Goal: Task Accomplishment & Management: Use online tool/utility

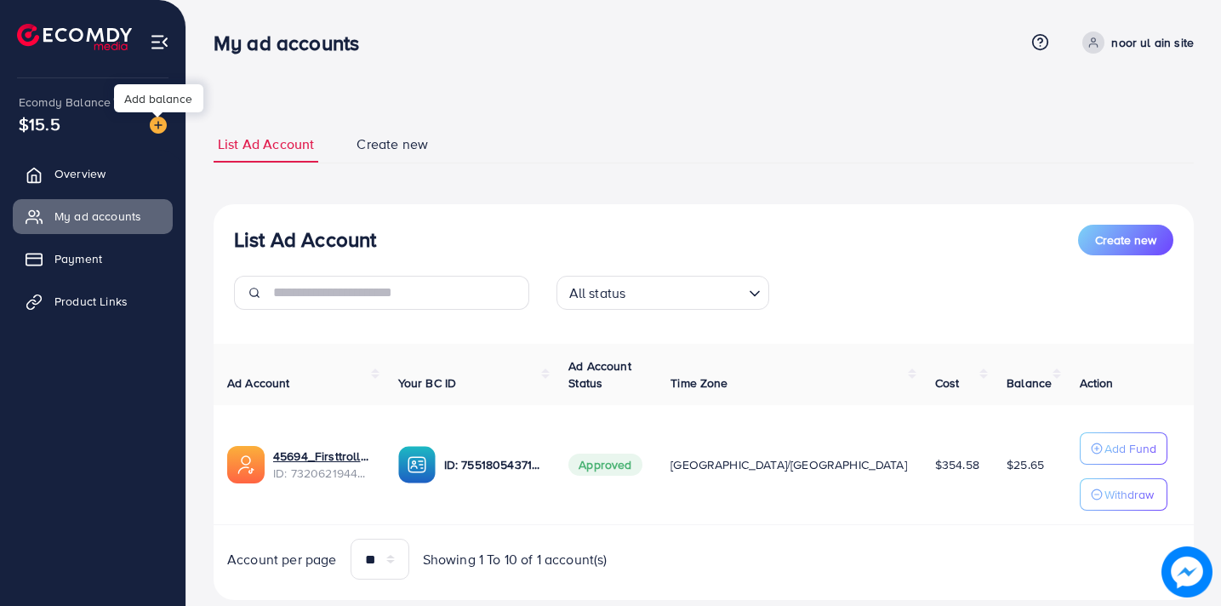
click at [159, 128] on img at bounding box center [158, 125] width 17 height 17
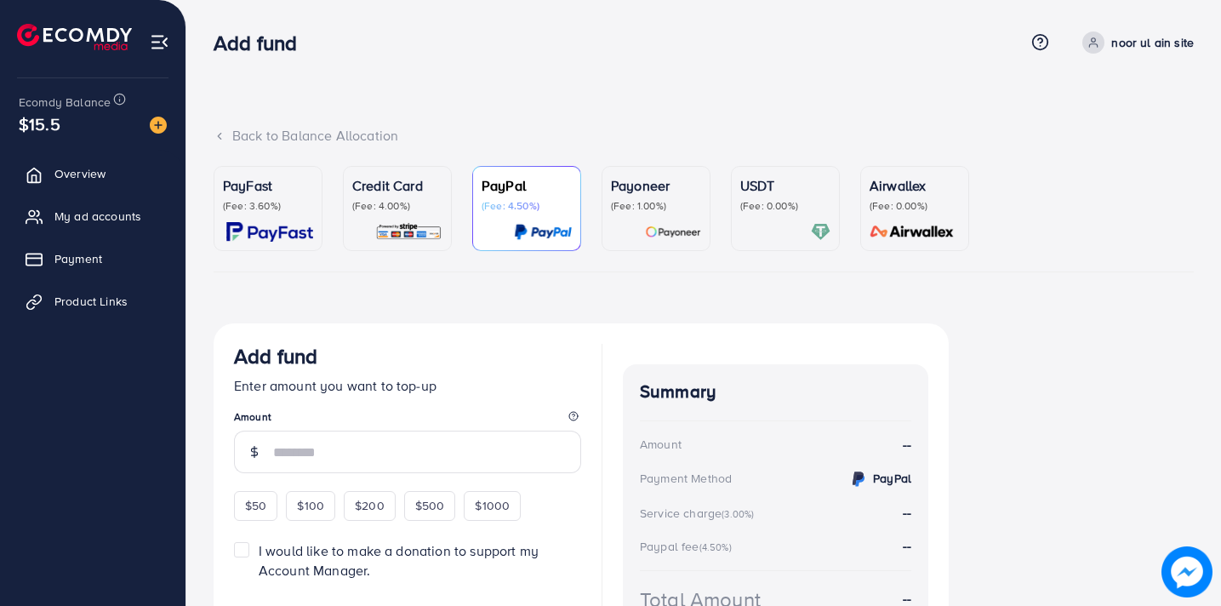
click at [364, 205] on p "(Fee: 4.00%)" at bounding box center [397, 206] width 90 height 14
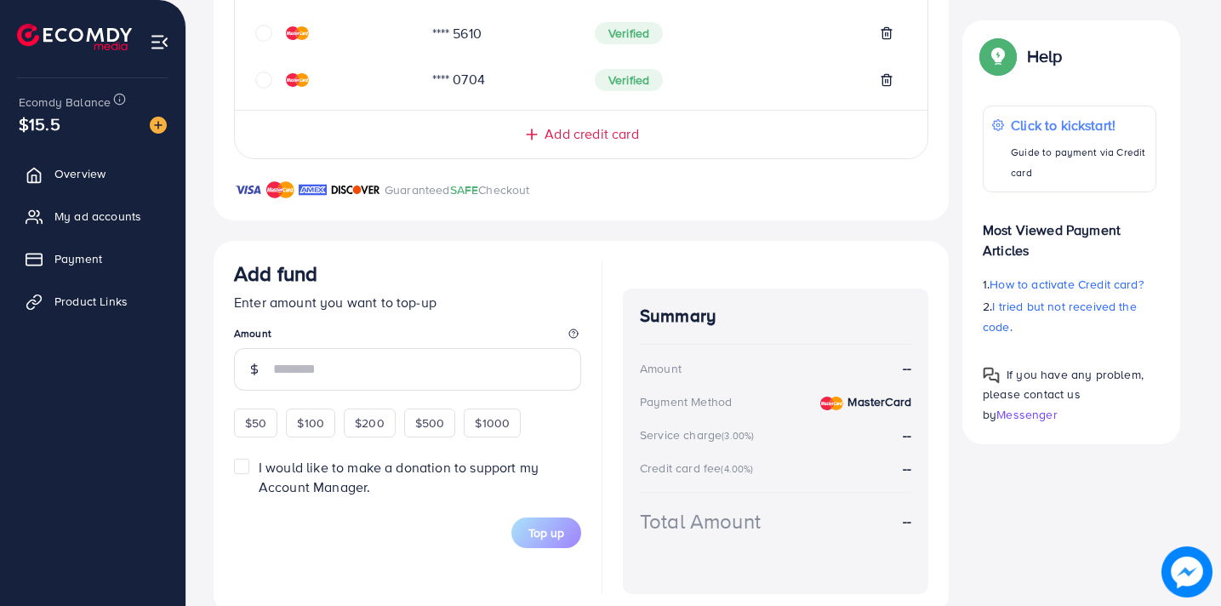
scroll to position [513, 0]
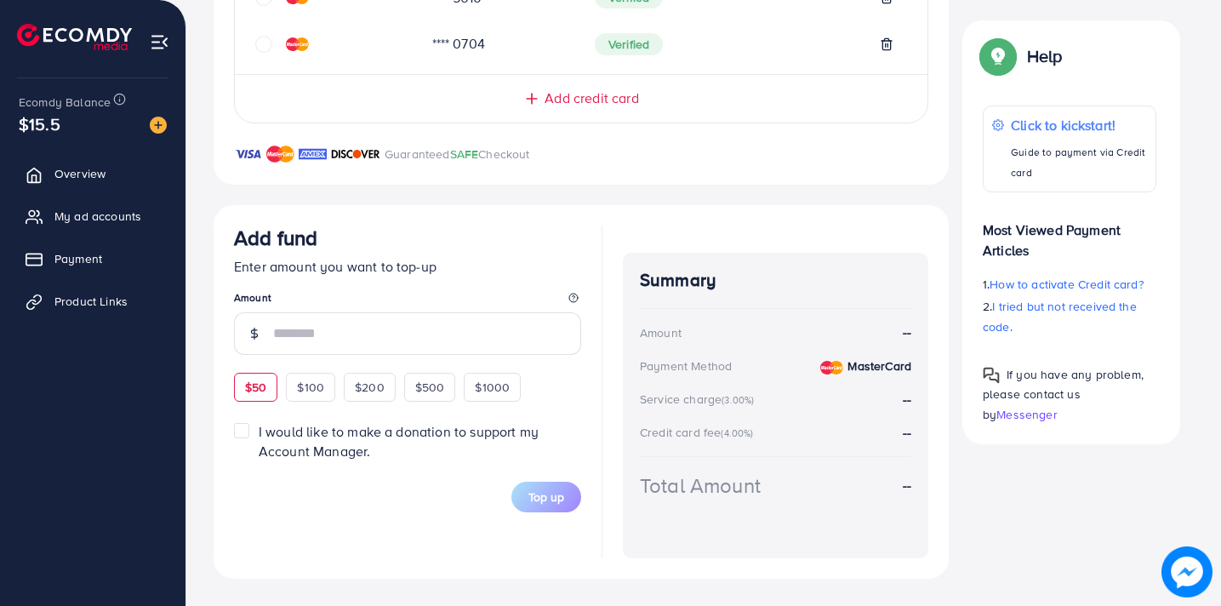
click at [267, 384] on div "$50" at bounding box center [255, 387] width 43 height 29
type input "**"
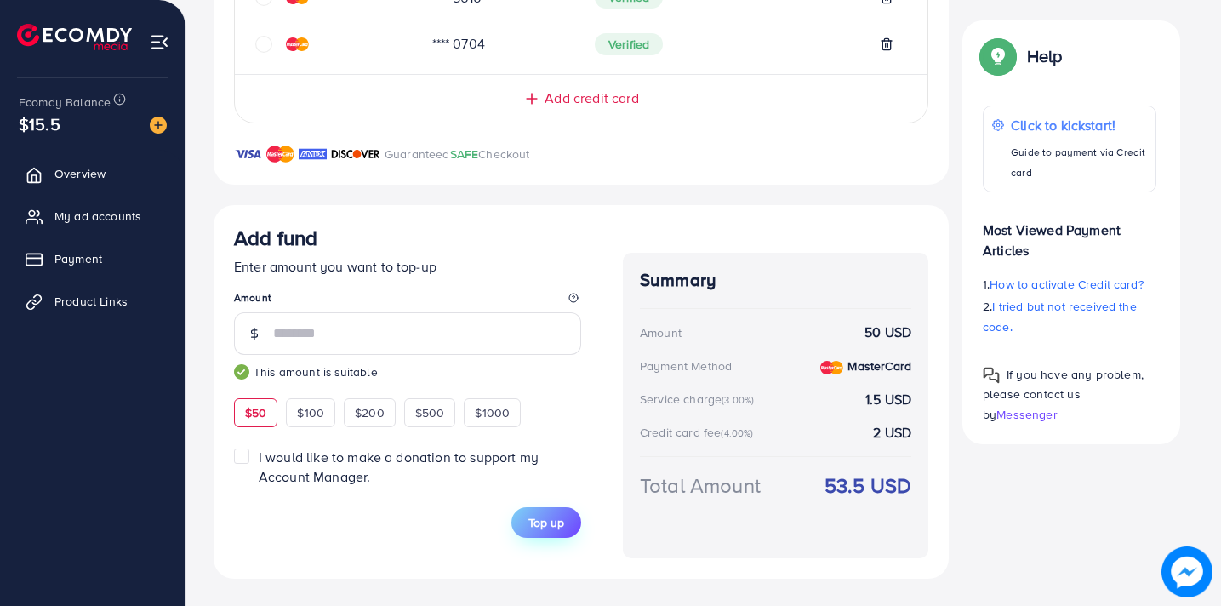
click at [561, 521] on span "Top up" at bounding box center [547, 522] width 36 height 17
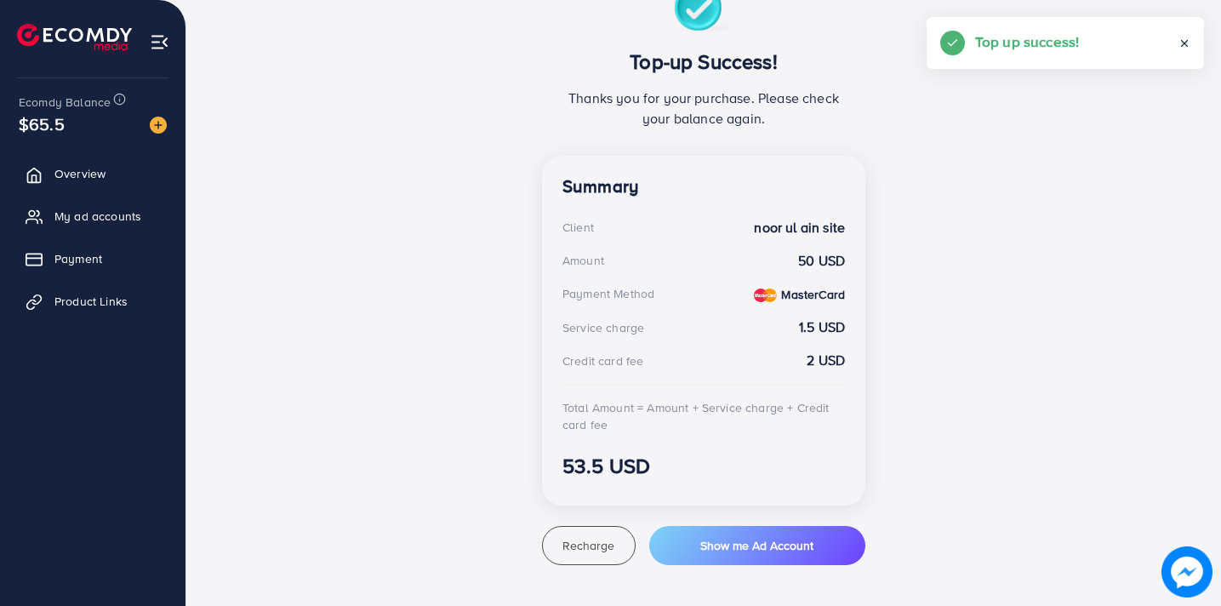
scroll to position [340, 0]
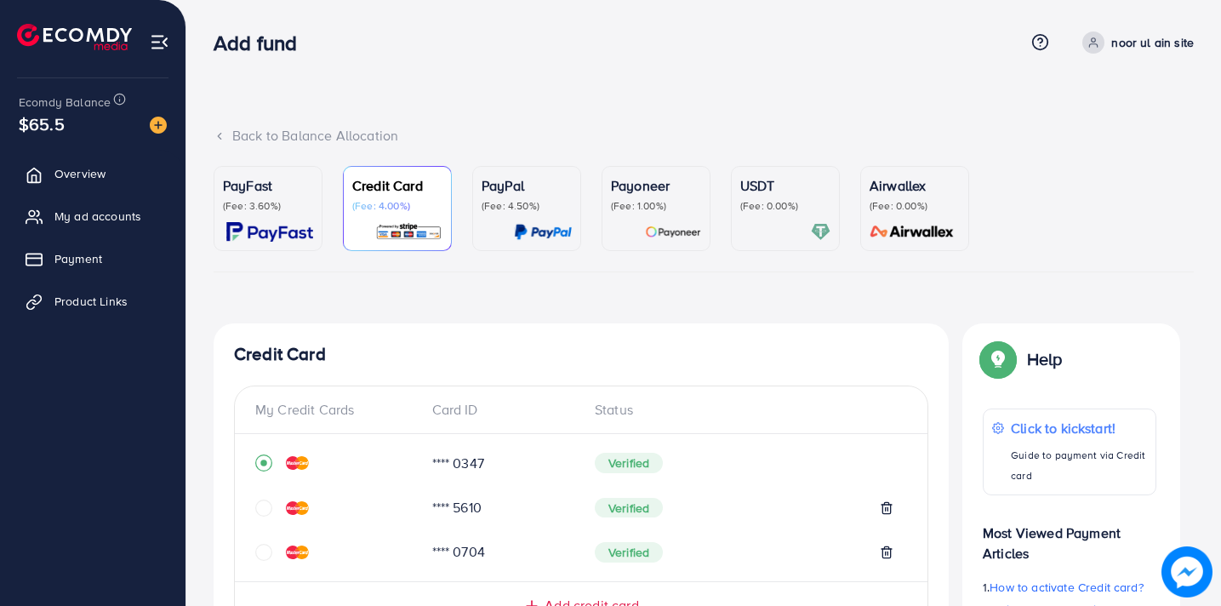
scroll to position [506, 0]
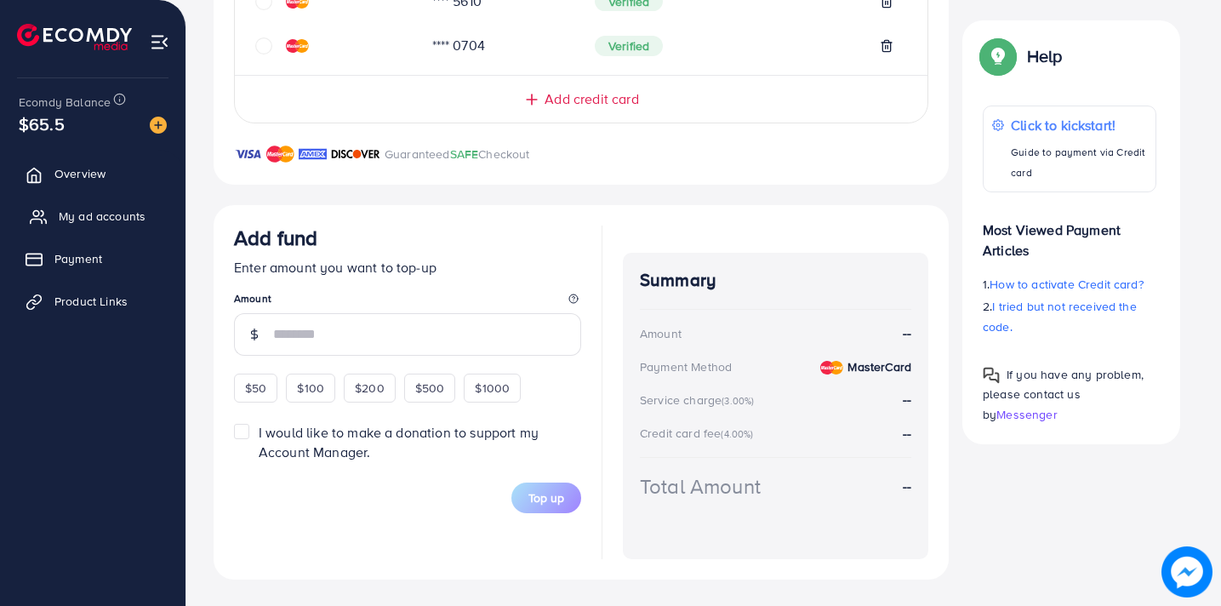
click at [106, 215] on span "My ad accounts" at bounding box center [102, 216] width 87 height 17
